Goal: Ask a question

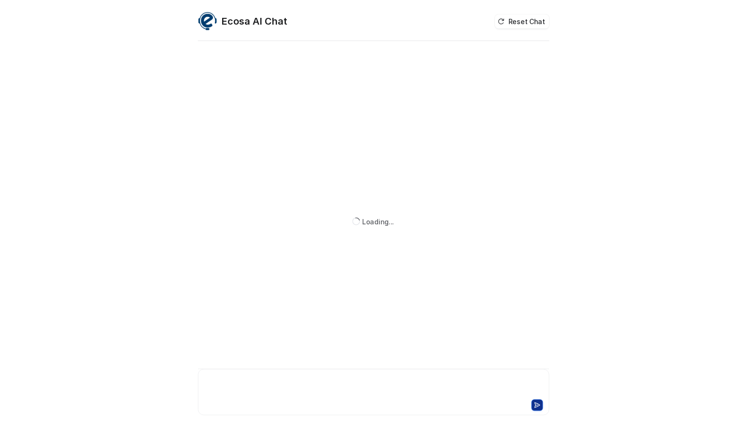
click at [278, 378] on div at bounding box center [373, 387] width 347 height 22
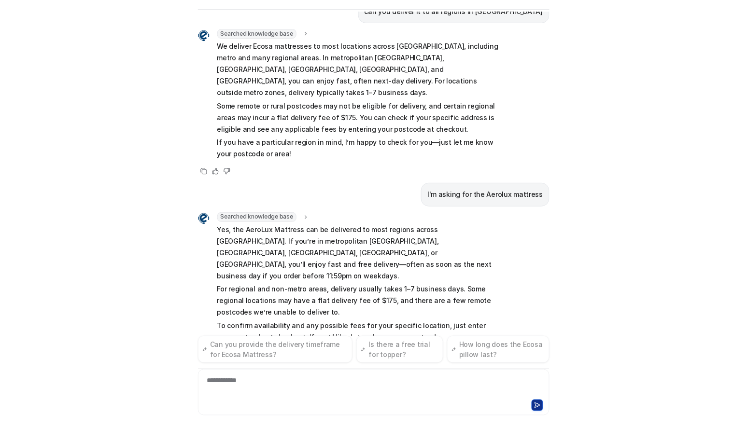
scroll to position [395, 0]
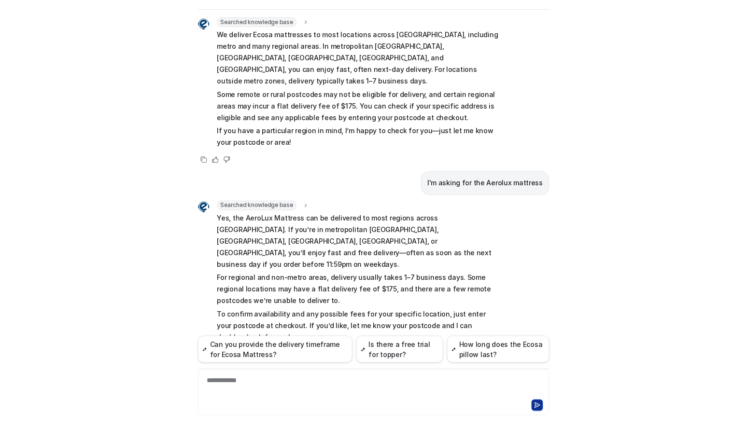
click at [149, 254] on div "Ecosa AI Chat Reset Chat Hi there! I’m Dream Bot, your personal guide to everyt…" at bounding box center [373, 213] width 747 height 427
click at [315, 397] on div "**********" at bounding box center [374, 392] width 352 height 46
